Goal: Information Seeking & Learning: Understand process/instructions

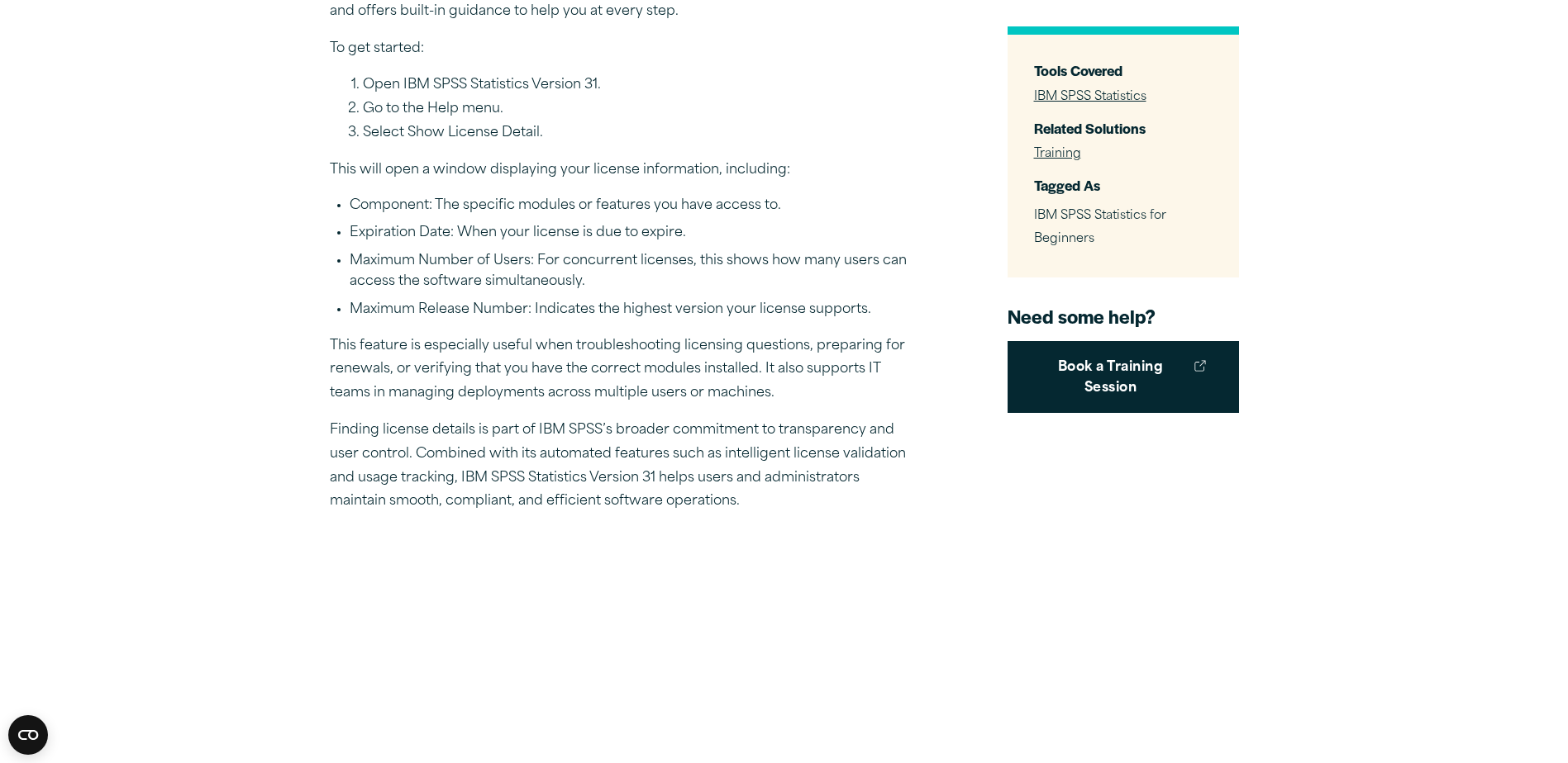
scroll to position [661, 0]
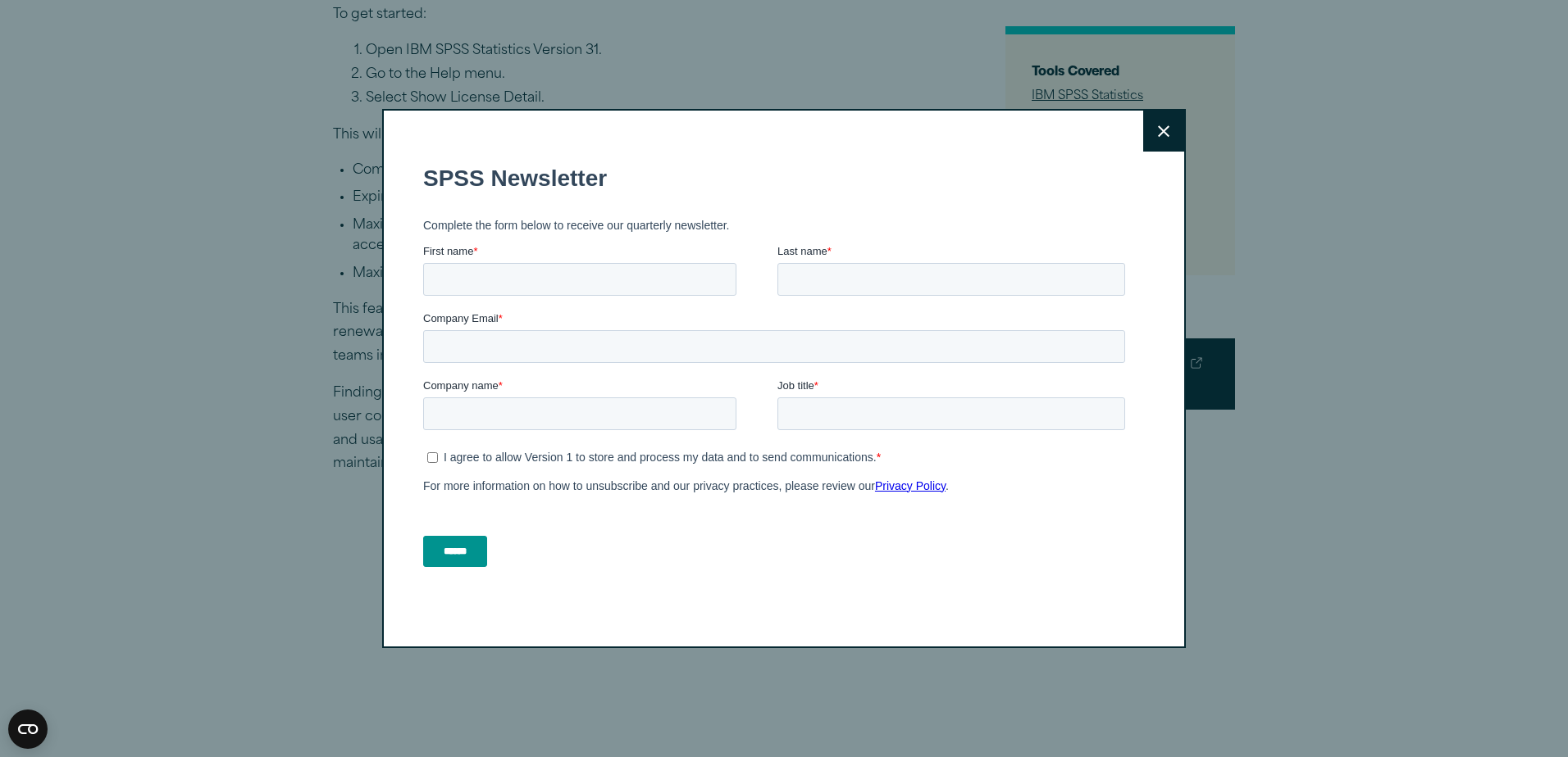
click at [1162, 137] on button "Close" at bounding box center [1164, 131] width 41 height 41
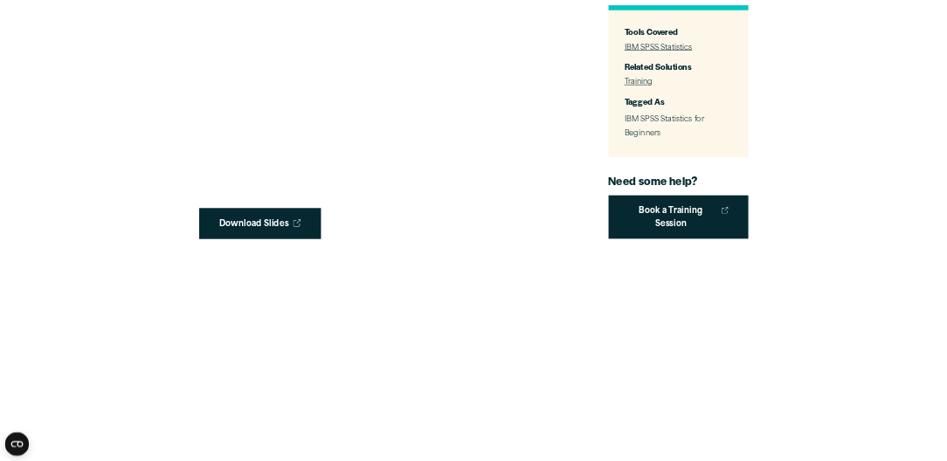
scroll to position [1223, 0]
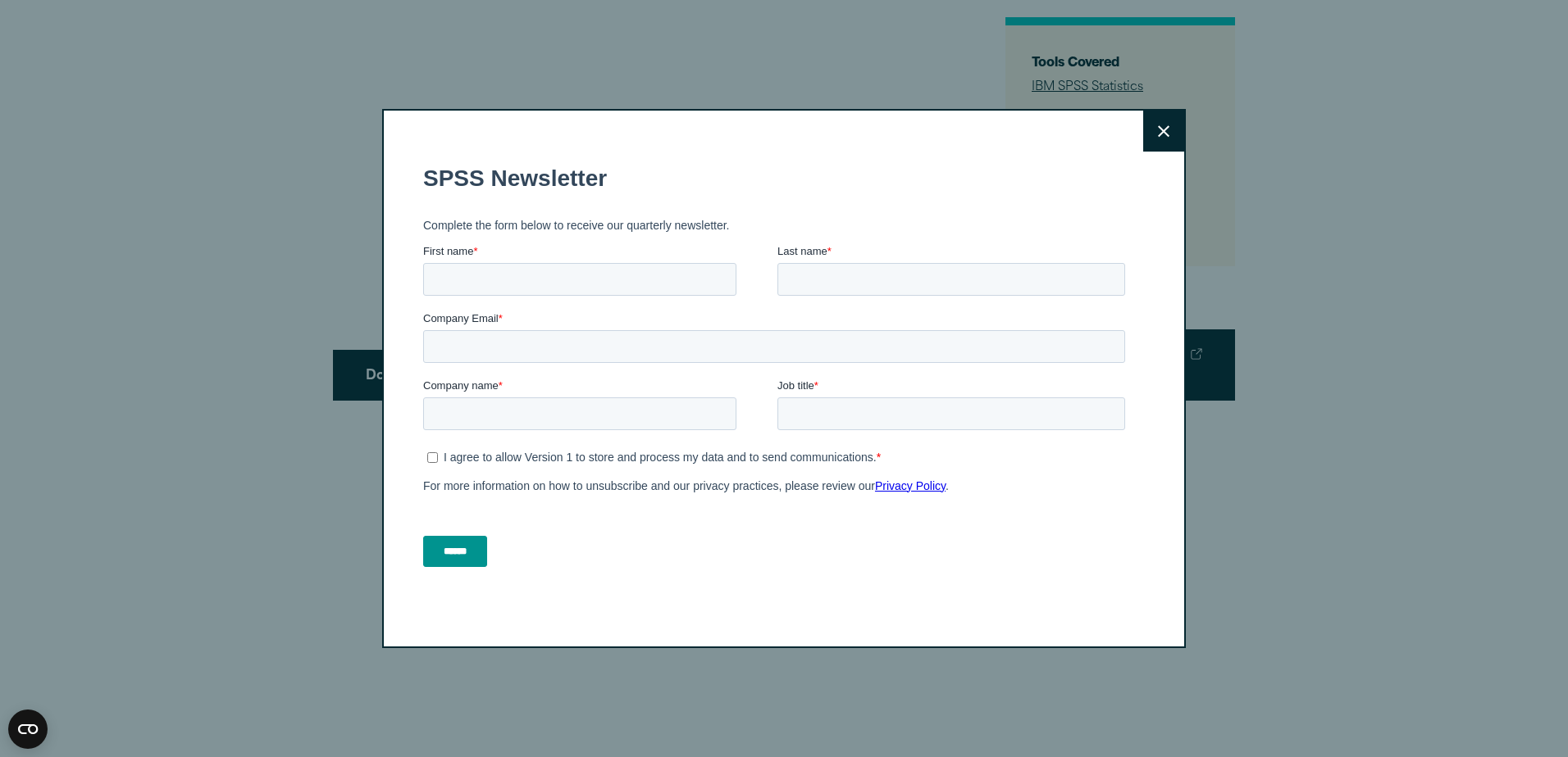
click at [1179, 136] on div "Close" at bounding box center [784, 378] width 803 height 539
click at [1165, 139] on button "Close" at bounding box center [1164, 131] width 41 height 41
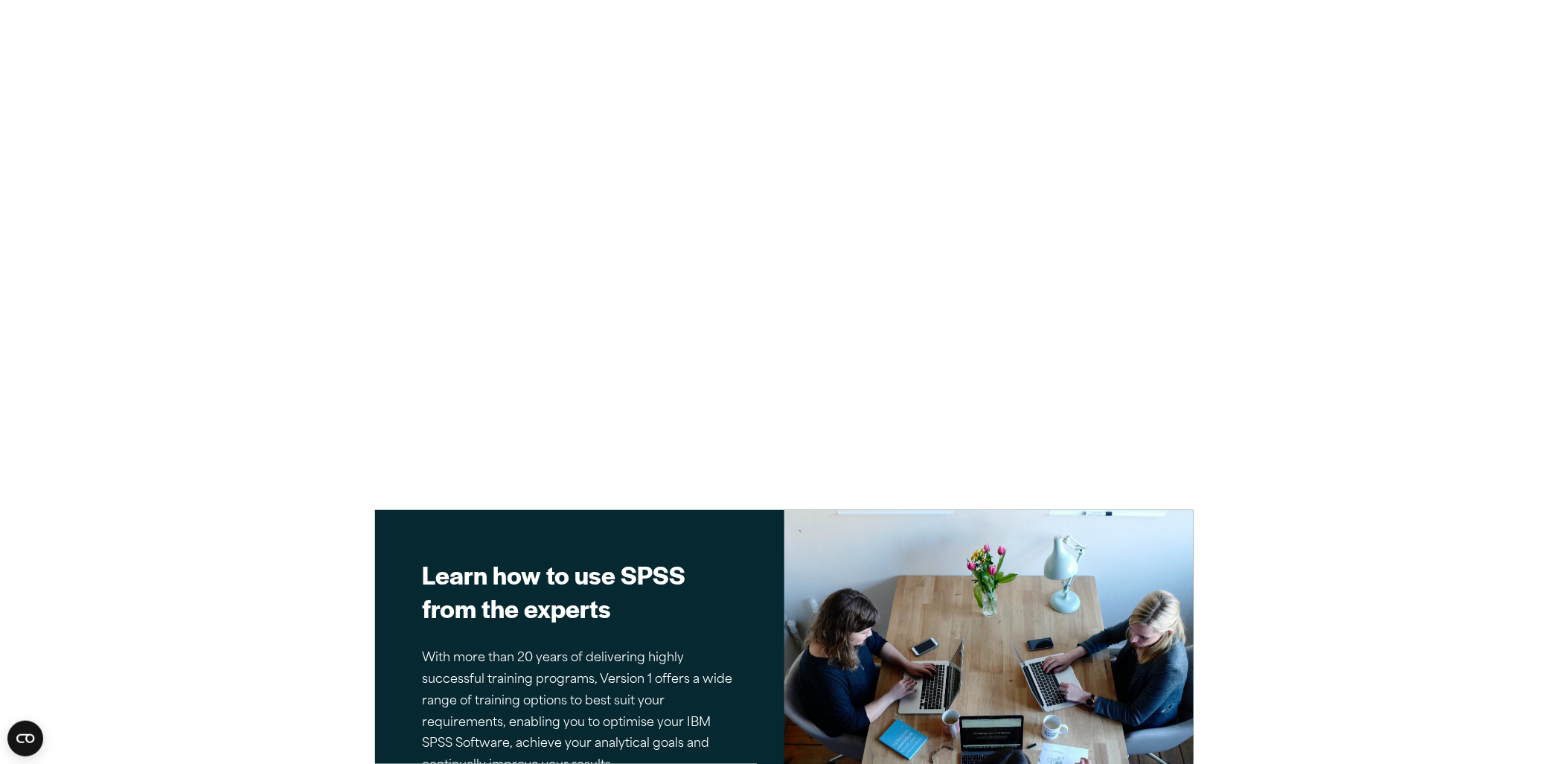
scroll to position [1417, 0]
